Goal: Information Seeking & Learning: Learn about a topic

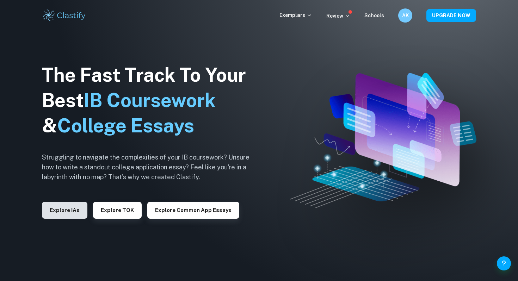
click at [65, 212] on button "Explore IAs" at bounding box center [64, 210] width 45 height 17
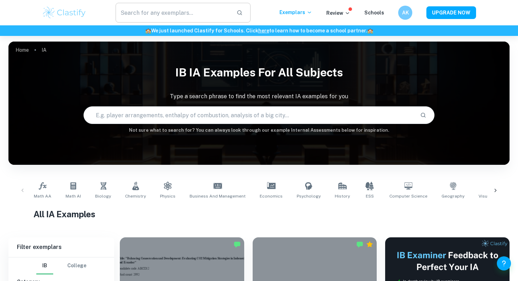
click at [196, 8] on input "text" at bounding box center [172, 13] width 115 height 20
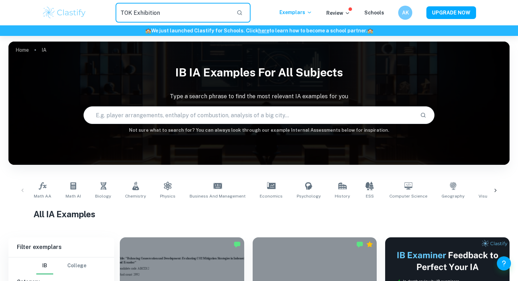
type input "TOK Exhibition"
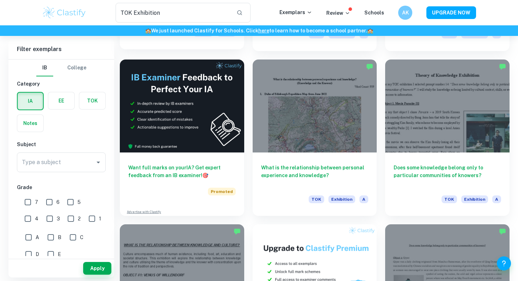
scroll to position [1016, 0]
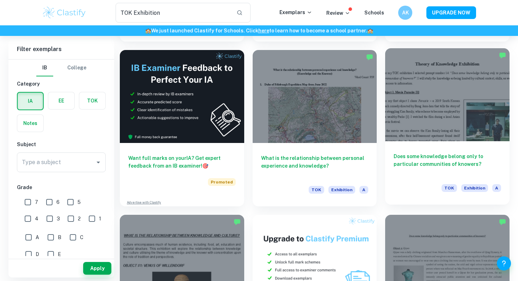
click at [429, 90] on div at bounding box center [447, 94] width 124 height 93
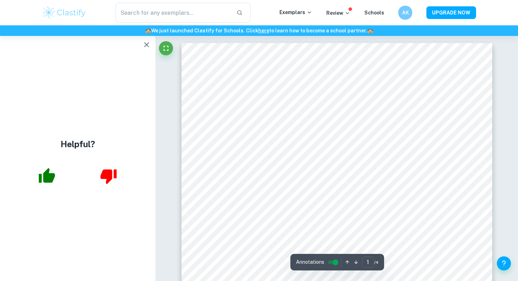
click at [32, 178] on button "button" at bounding box center [46, 176] width 29 height 29
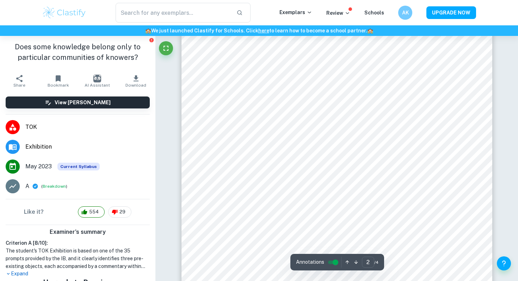
scroll to position [517, 0]
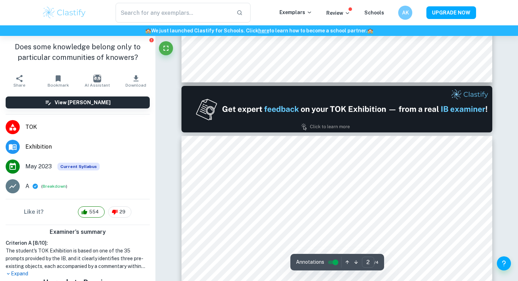
type input "1"
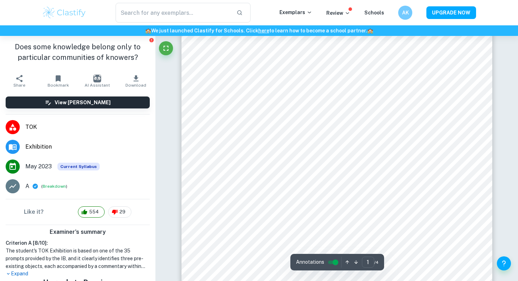
scroll to position [169, 0]
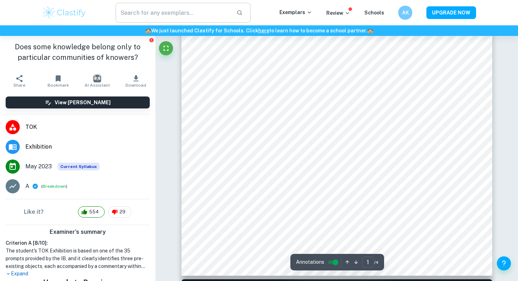
click at [165, 12] on input "text" at bounding box center [172, 13] width 115 height 20
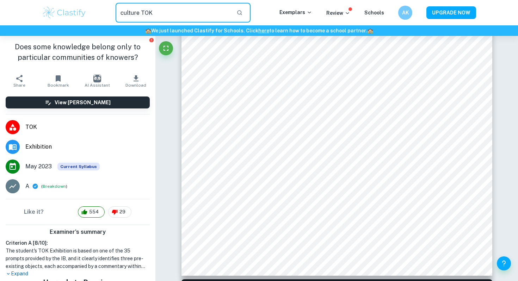
type input "culture TOK"
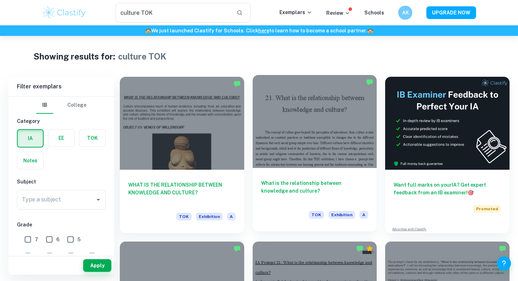
click at [332, 155] on div at bounding box center [314, 121] width 124 height 93
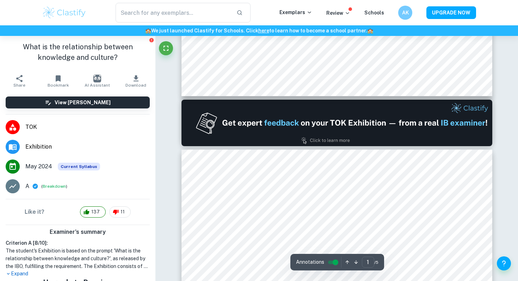
scroll to position [388, 0]
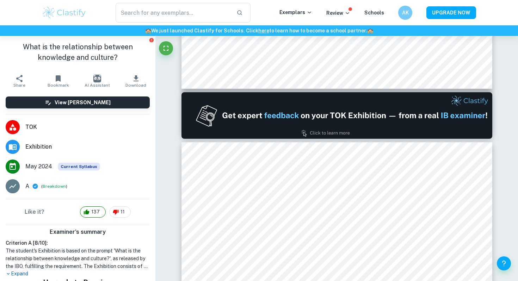
type input "2"
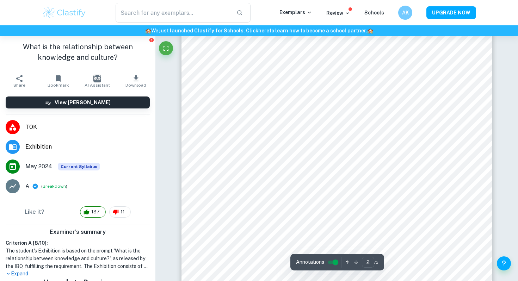
scroll to position [627, 0]
